Goal: Task Accomplishment & Management: Use online tool/utility

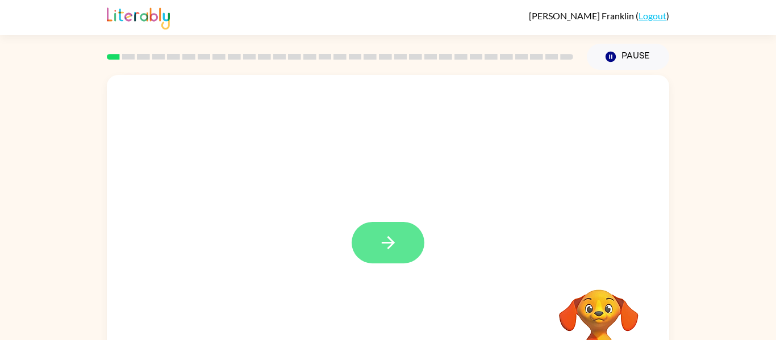
click at [371, 242] on button "button" at bounding box center [388, 242] width 73 height 41
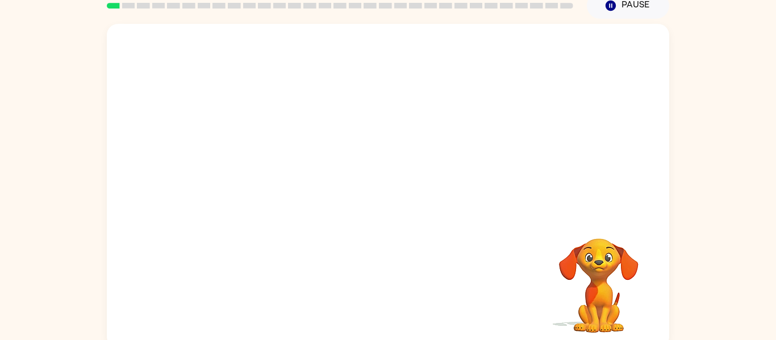
scroll to position [52, 0]
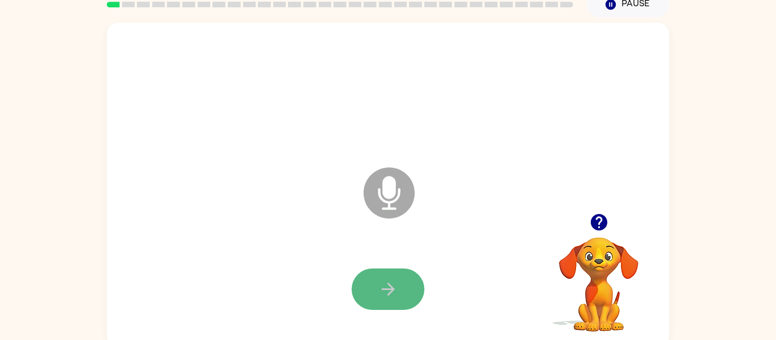
click at [380, 295] on icon "button" at bounding box center [389, 290] width 20 height 20
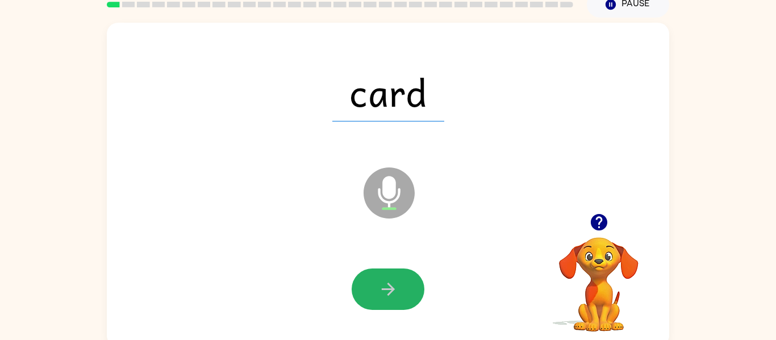
click at [380, 295] on icon "button" at bounding box center [389, 290] width 20 height 20
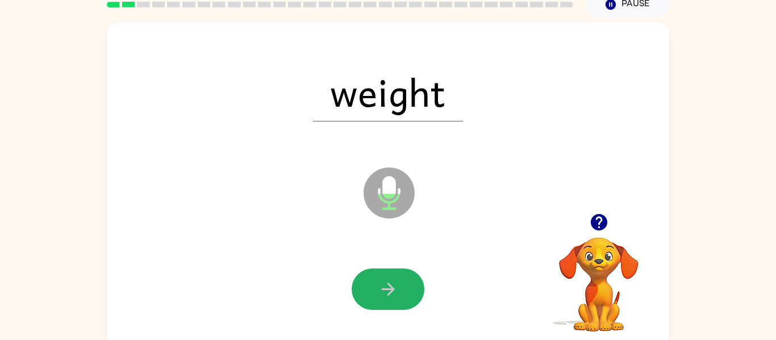
click at [380, 295] on icon "button" at bounding box center [389, 290] width 20 height 20
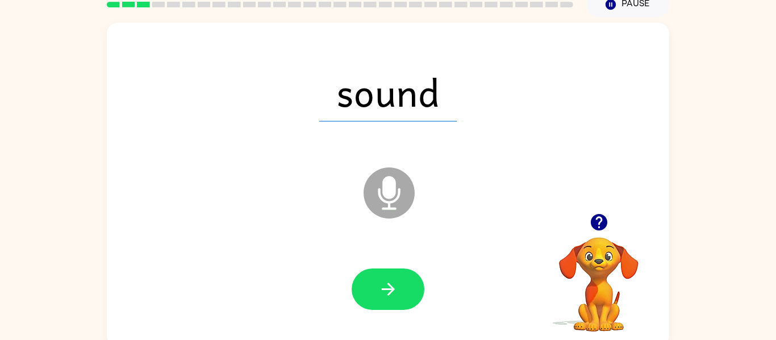
click at [380, 295] on icon "button" at bounding box center [389, 290] width 20 height 20
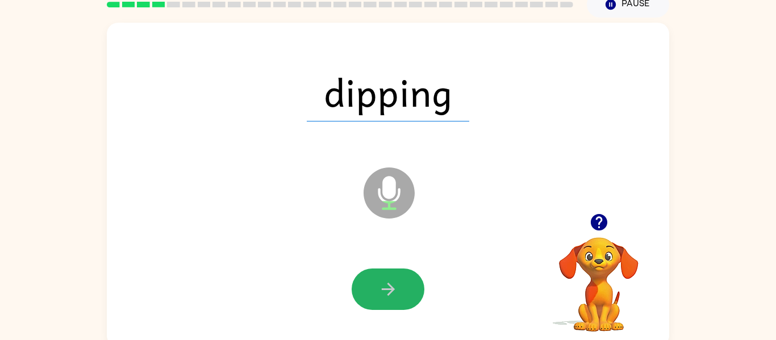
click at [380, 295] on icon "button" at bounding box center [389, 290] width 20 height 20
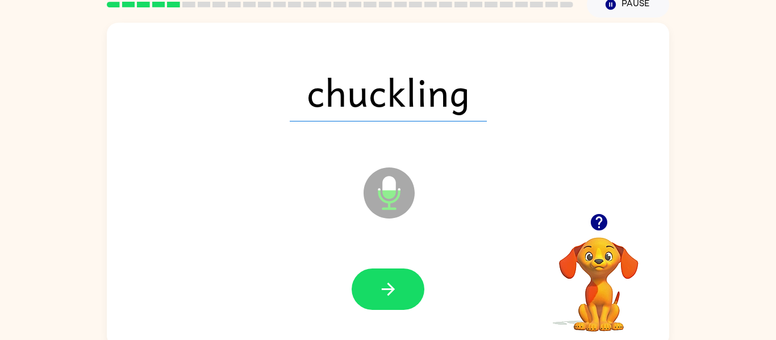
click at [380, 295] on icon "button" at bounding box center [389, 290] width 20 height 20
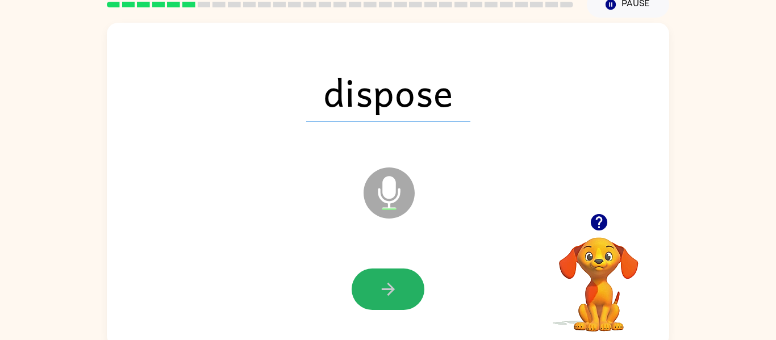
click at [380, 295] on icon "button" at bounding box center [389, 290] width 20 height 20
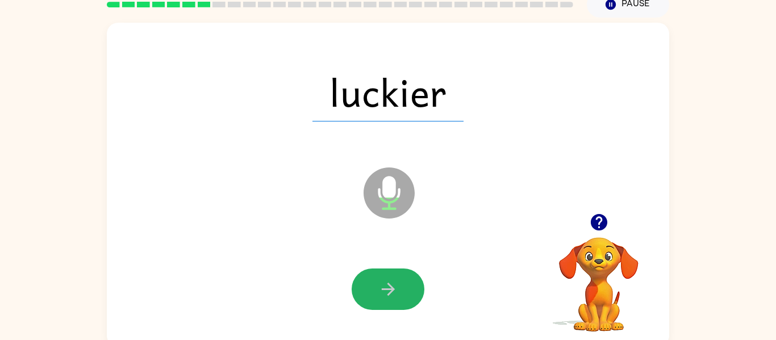
click at [380, 295] on icon "button" at bounding box center [389, 290] width 20 height 20
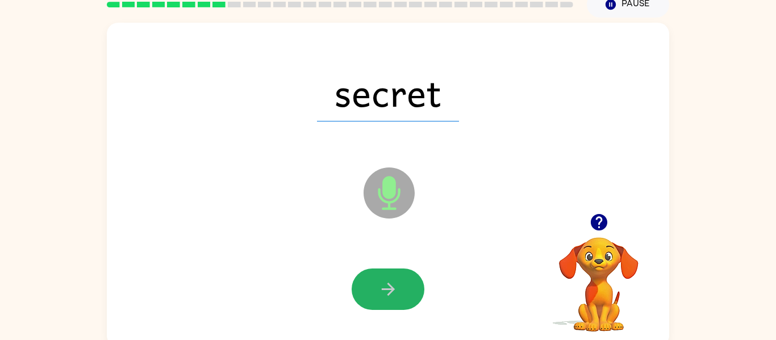
click at [380, 295] on icon "button" at bounding box center [389, 290] width 20 height 20
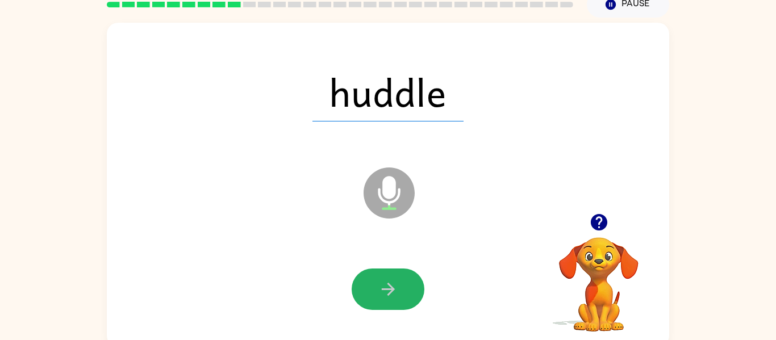
click at [380, 295] on icon "button" at bounding box center [389, 290] width 20 height 20
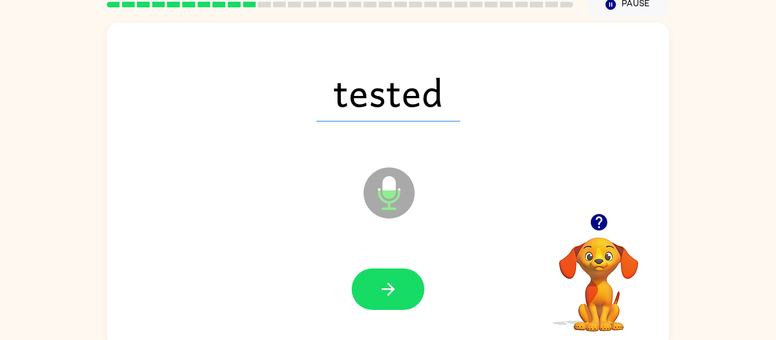
click at [380, 295] on icon "button" at bounding box center [389, 290] width 20 height 20
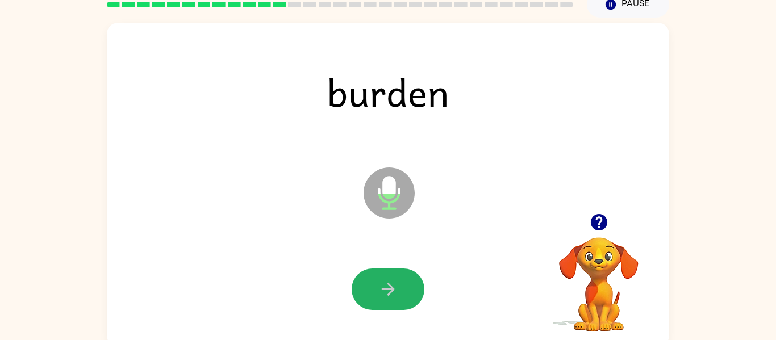
click at [380, 295] on icon "button" at bounding box center [389, 290] width 20 height 20
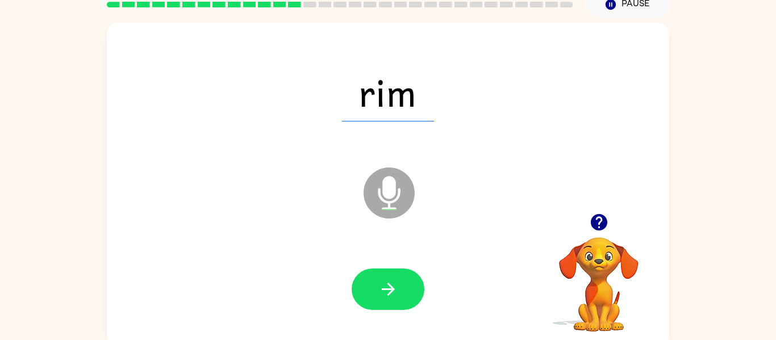
click at [380, 295] on icon "button" at bounding box center [389, 290] width 20 height 20
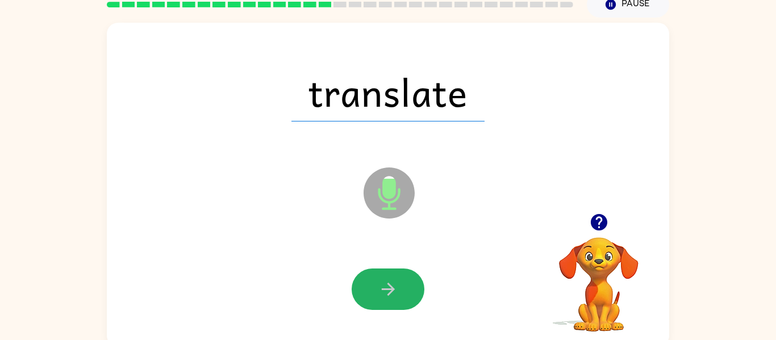
click at [380, 295] on icon "button" at bounding box center [389, 290] width 20 height 20
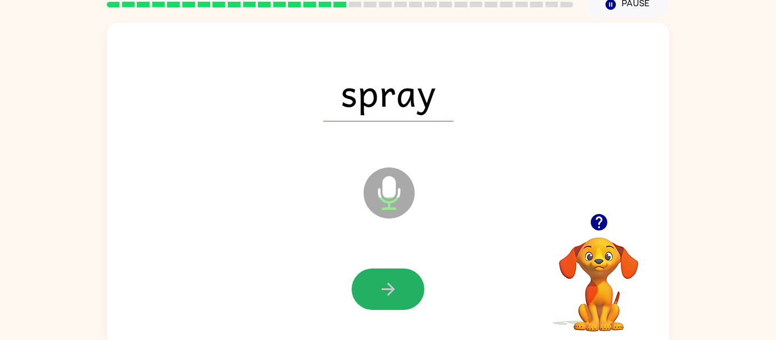
click at [380, 295] on icon "button" at bounding box center [389, 290] width 20 height 20
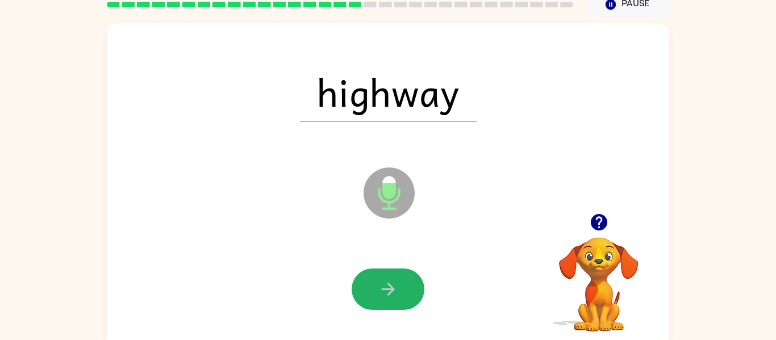
click at [380, 295] on icon "button" at bounding box center [389, 290] width 20 height 20
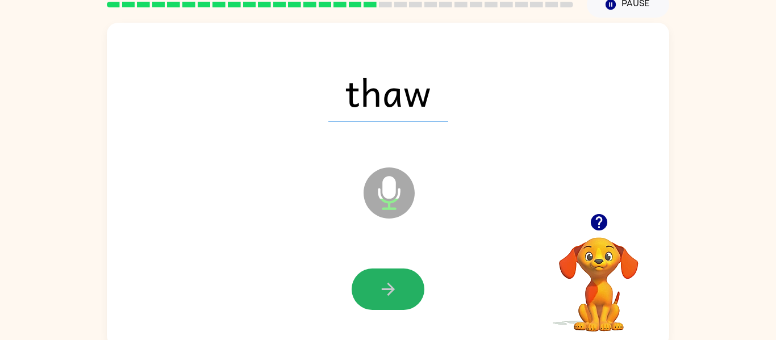
click at [380, 295] on icon "button" at bounding box center [389, 290] width 20 height 20
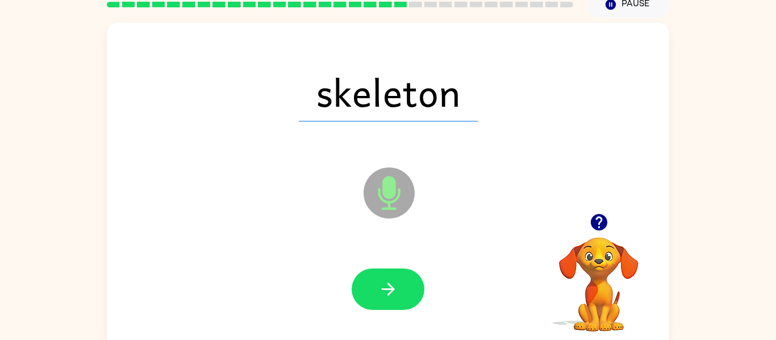
click at [380, 295] on icon "button" at bounding box center [389, 290] width 20 height 20
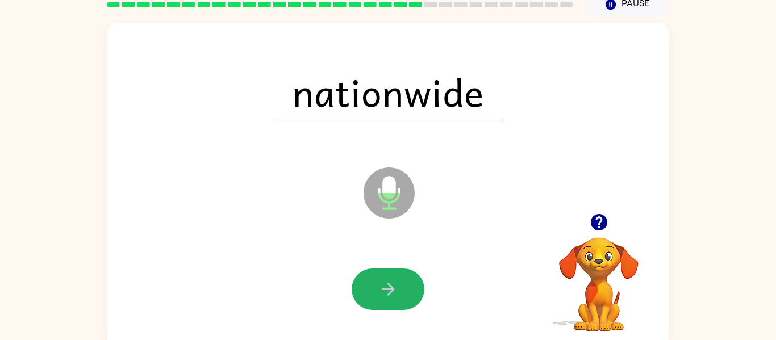
click at [380, 295] on icon "button" at bounding box center [389, 290] width 20 height 20
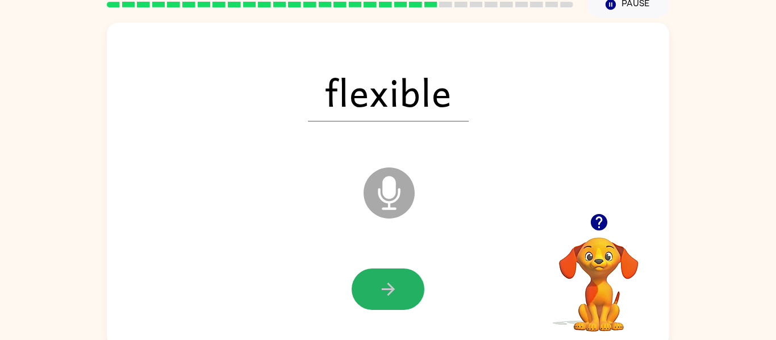
click at [380, 295] on icon "button" at bounding box center [389, 290] width 20 height 20
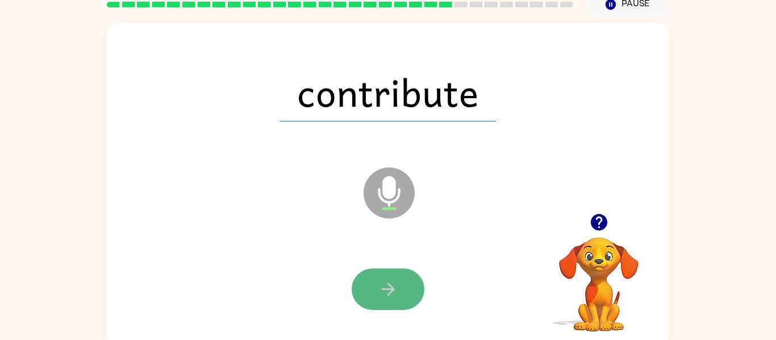
click at [380, 297] on icon "button" at bounding box center [389, 290] width 20 height 20
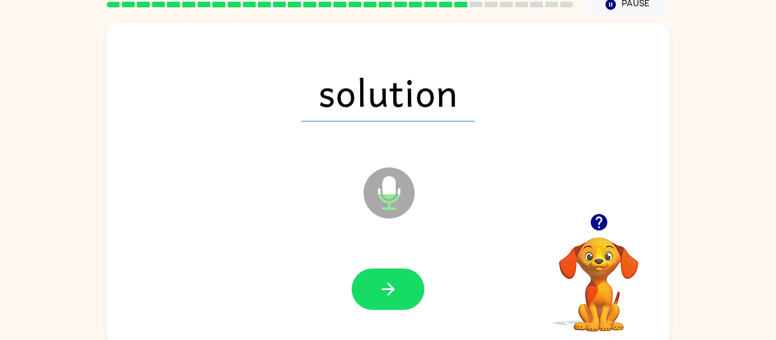
click at [380, 297] on icon "button" at bounding box center [389, 290] width 20 height 20
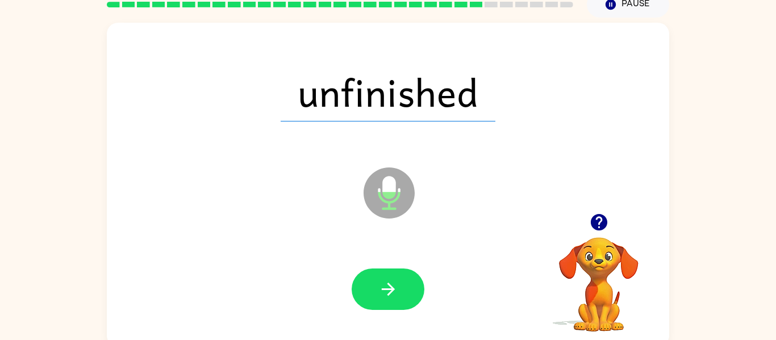
click at [380, 297] on icon "button" at bounding box center [389, 290] width 20 height 20
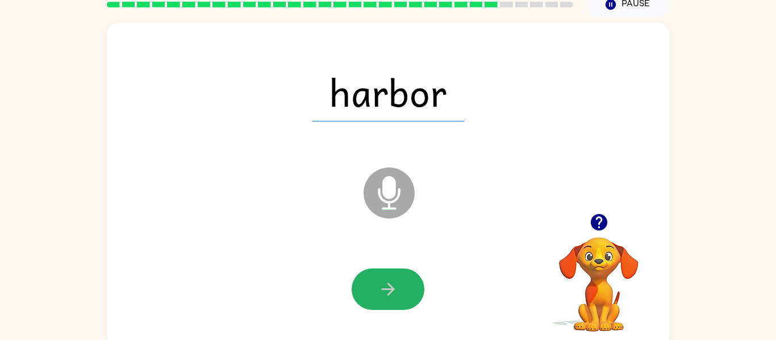
click at [380, 297] on icon "button" at bounding box center [389, 290] width 20 height 20
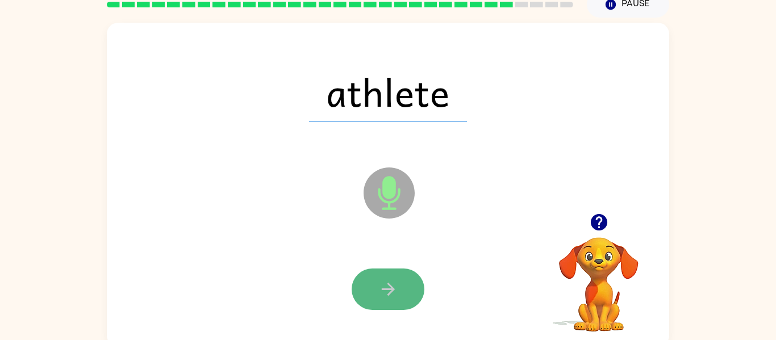
click at [381, 298] on icon "button" at bounding box center [389, 290] width 20 height 20
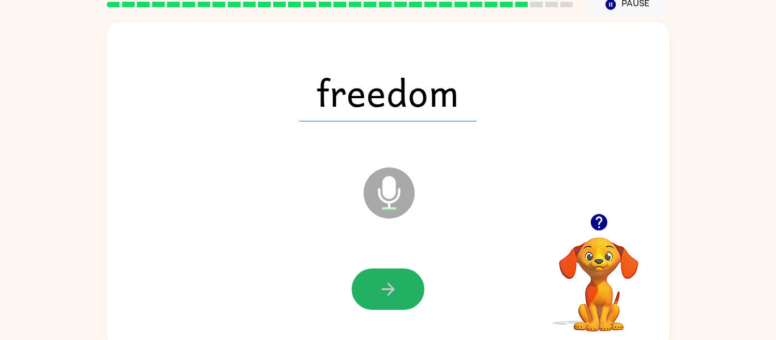
click at [381, 298] on icon "button" at bounding box center [389, 290] width 20 height 20
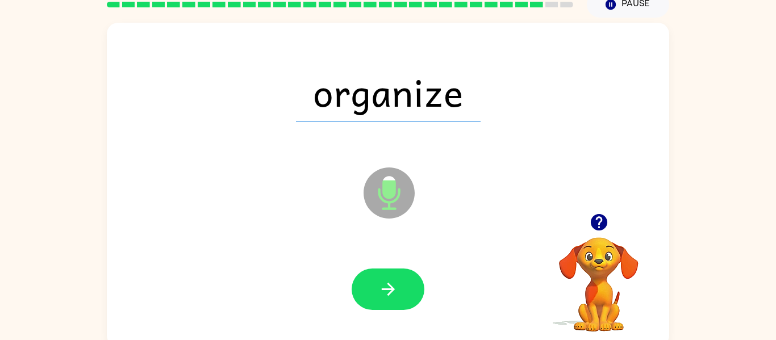
click at [381, 298] on icon "button" at bounding box center [389, 290] width 20 height 20
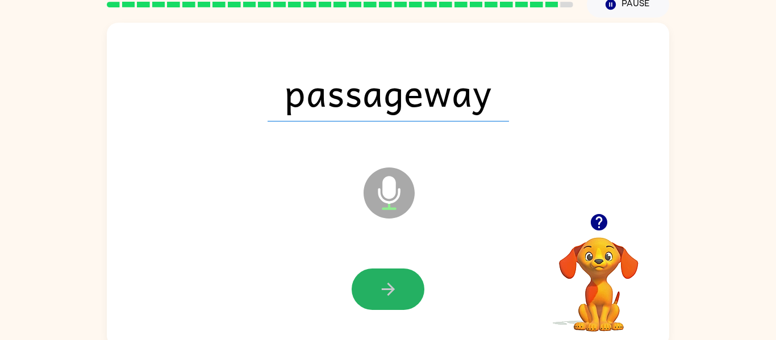
click at [381, 298] on icon "button" at bounding box center [389, 290] width 20 height 20
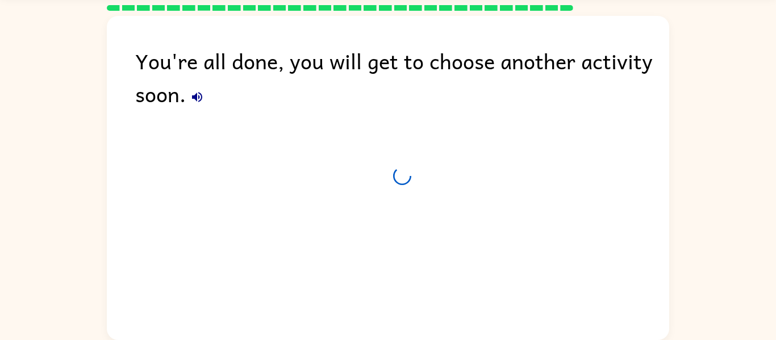
scroll to position [39, 0]
